Goal: Check status: Check status

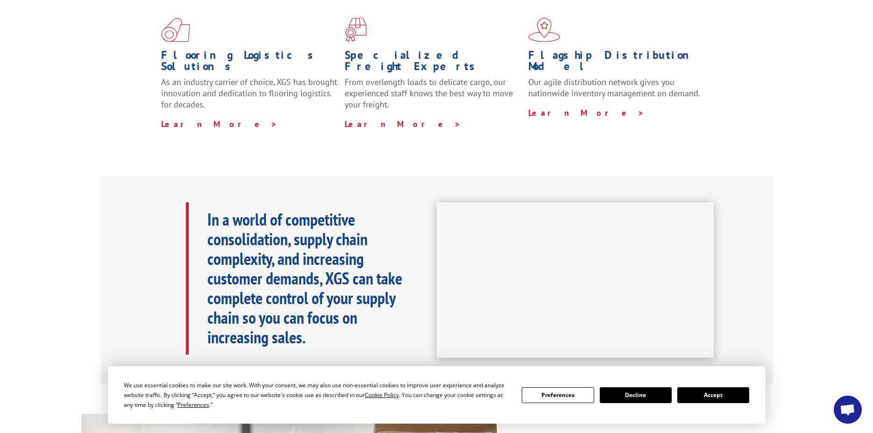
scroll to position [279, 0]
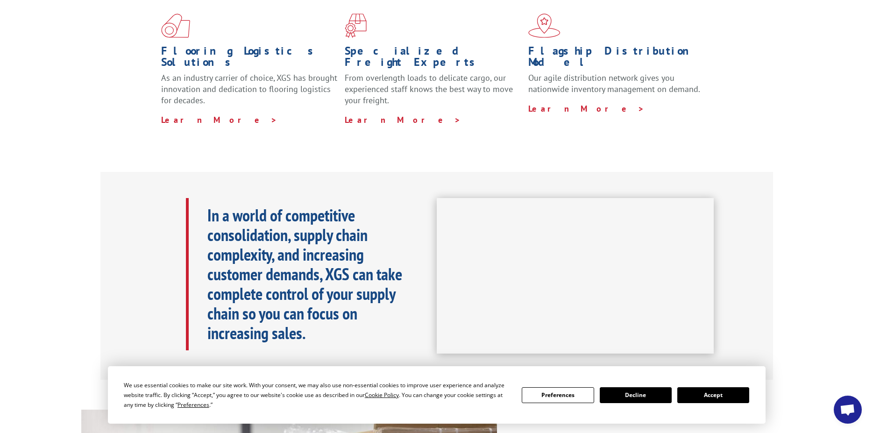
click at [763, 297] on div "In a world of competitive consolidation, supply chain complexity, and increasin…" at bounding box center [436, 276] width 673 height 208
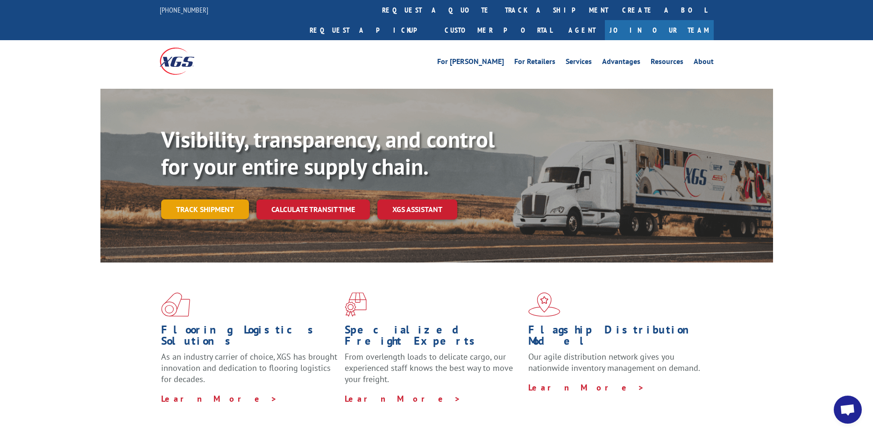
click at [185, 199] on link "Track shipment" at bounding box center [205, 209] width 88 height 20
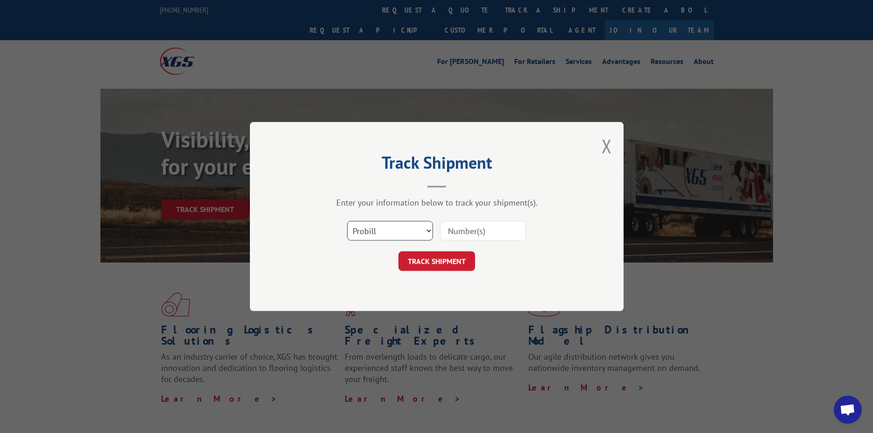
click at [374, 233] on select "Select category... Probill BOL PO" at bounding box center [390, 231] width 86 height 20
click at [496, 231] on input at bounding box center [483, 231] width 86 height 20
type input "17631020"
click at [441, 263] on button "TRACK SHIPMENT" at bounding box center [436, 261] width 77 height 20
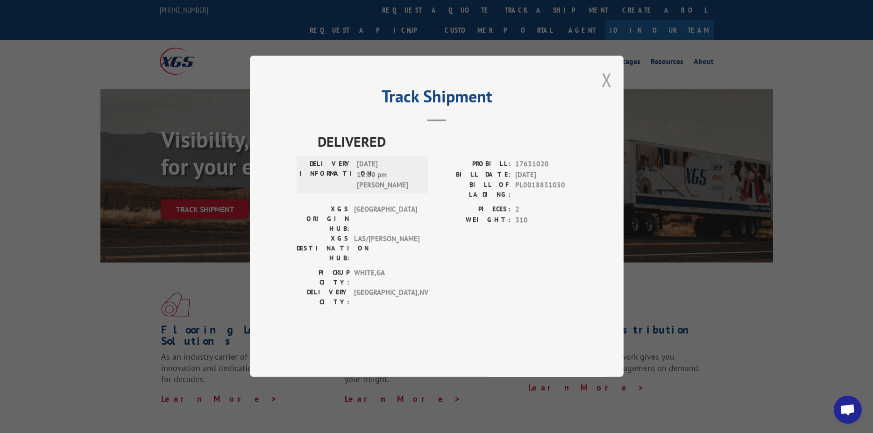
click at [603, 92] on button "Close modal" at bounding box center [607, 79] width 10 height 25
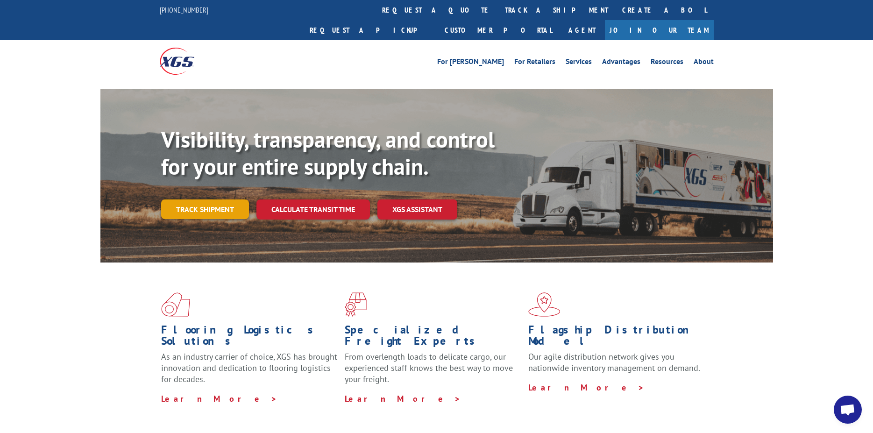
click at [225, 199] on link "Track shipment" at bounding box center [205, 209] width 88 height 20
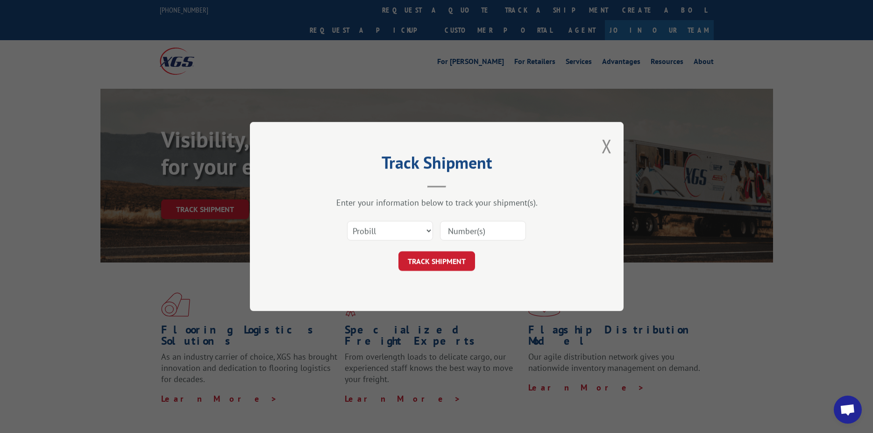
click at [467, 228] on input at bounding box center [483, 231] width 86 height 20
type input "17631020"
click at [445, 263] on button "TRACK SHIPMENT" at bounding box center [436, 261] width 77 height 20
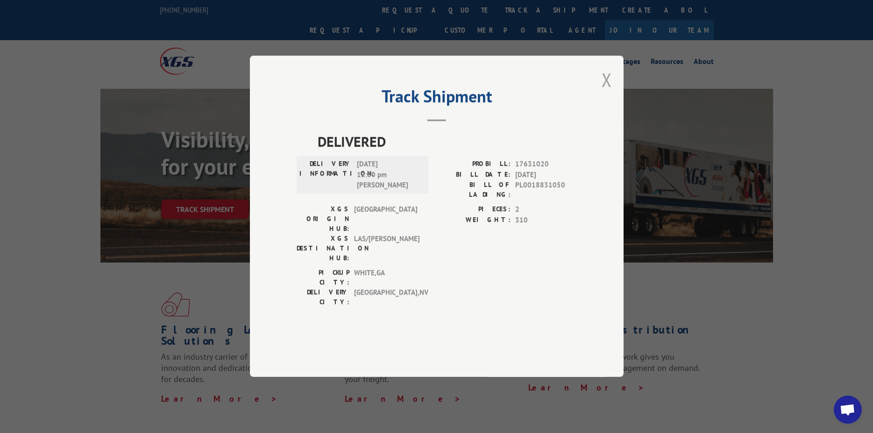
click at [610, 92] on button "Close modal" at bounding box center [607, 79] width 10 height 25
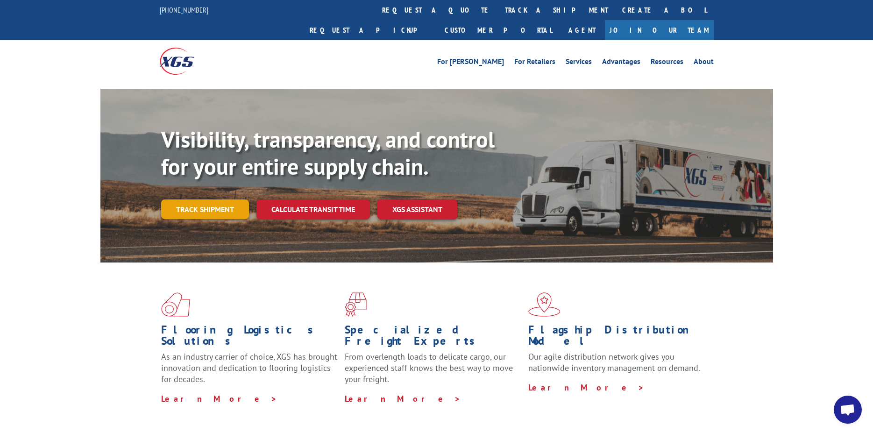
click at [184, 199] on link "Track shipment" at bounding box center [205, 209] width 88 height 20
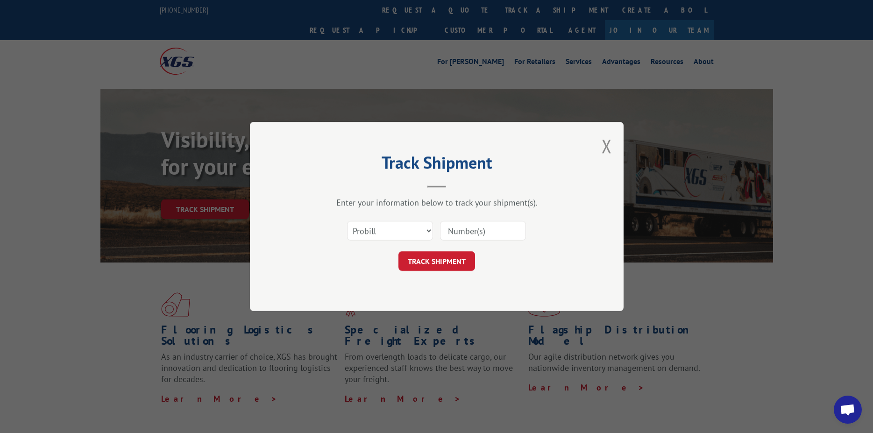
click at [462, 234] on input at bounding box center [483, 231] width 86 height 20
type input "17622909"
click at [446, 265] on button "TRACK SHIPMENT" at bounding box center [436, 261] width 77 height 20
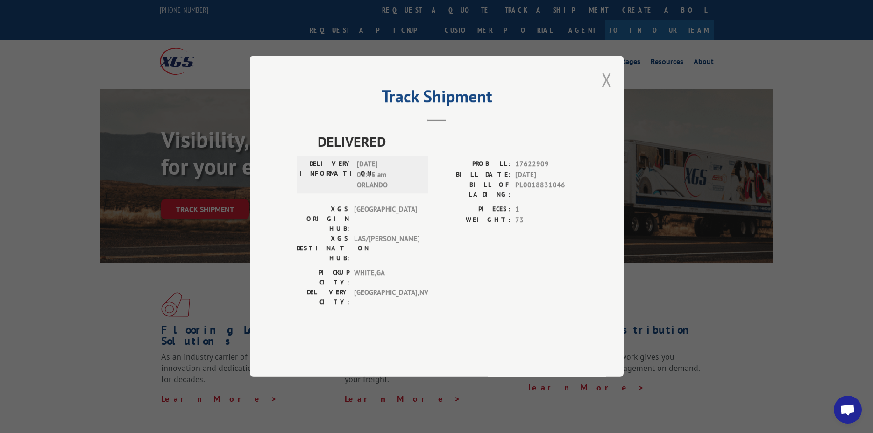
click at [606, 92] on button "Close modal" at bounding box center [607, 79] width 10 height 25
